Goal: Transaction & Acquisition: Purchase product/service

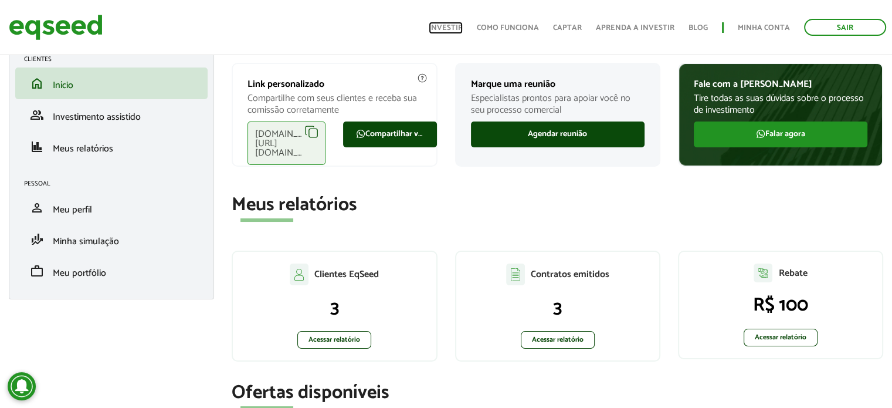
click at [446, 27] on link "Investir" at bounding box center [446, 28] width 34 height 8
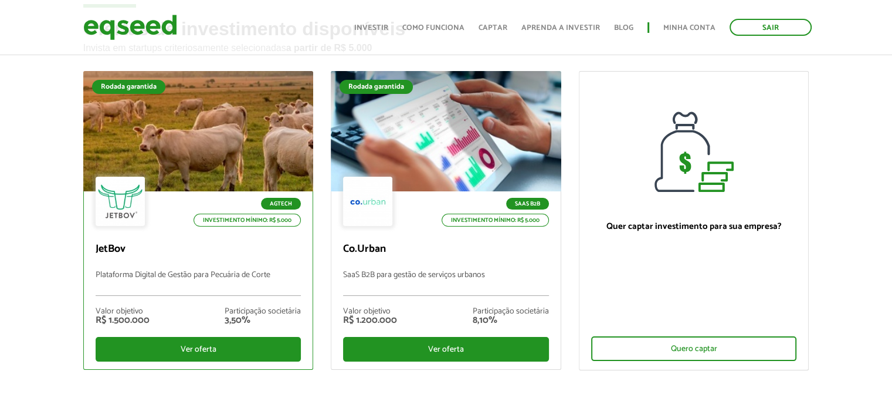
scroll to position [117, 0]
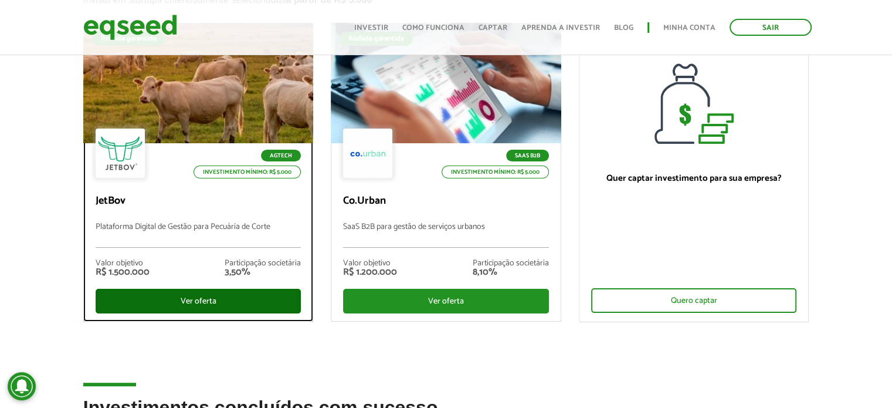
click at [246, 307] on div "Ver oferta" at bounding box center [199, 301] width 206 height 25
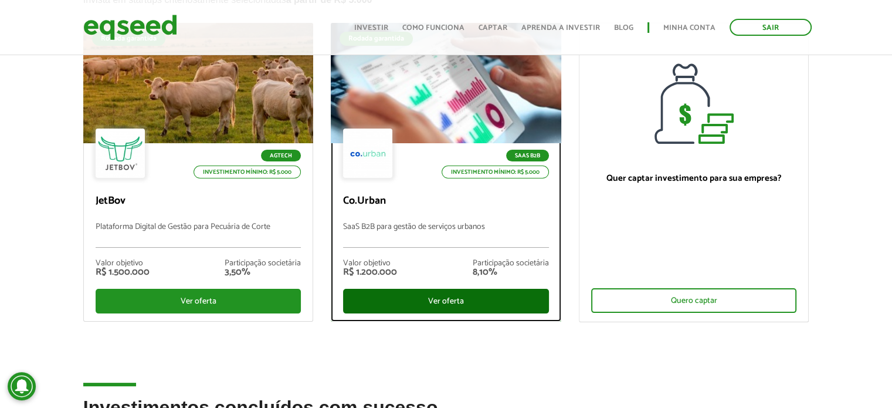
click at [435, 305] on div "Ver oferta" at bounding box center [446, 301] width 206 height 25
